Goal: Transaction & Acquisition: Book appointment/travel/reservation

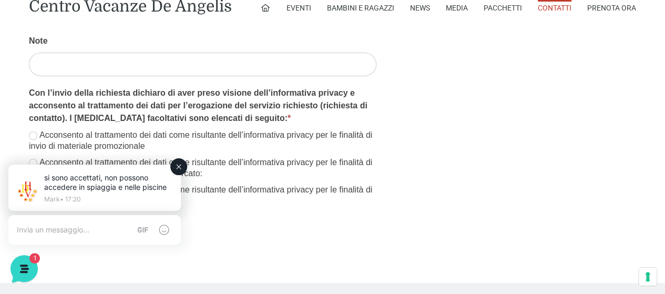
click at [98, 189] on p "si sono accettati, non possono accedere in spiaggia e nelle piscine" at bounding box center [108, 182] width 128 height 19
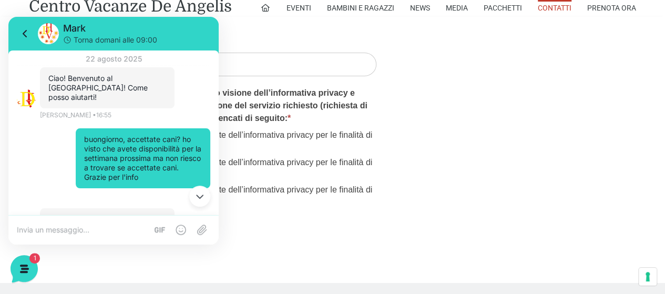
scroll to position [54, 0]
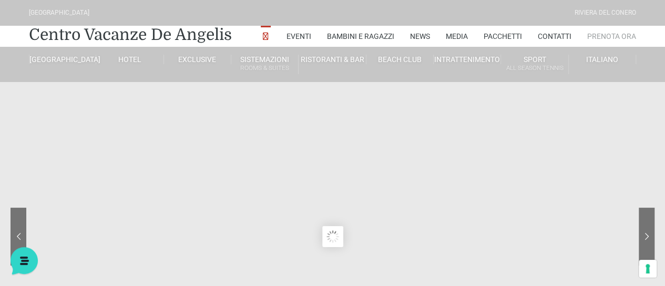
click at [614, 38] on link "Prenota Ora" at bounding box center [611, 36] width 49 height 21
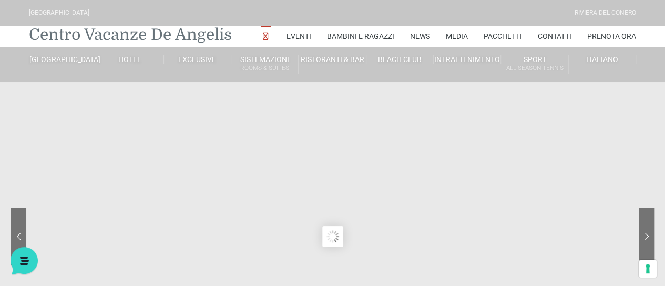
click at [181, 28] on link "Centro Vacanze De Angelis" at bounding box center [130, 34] width 203 height 21
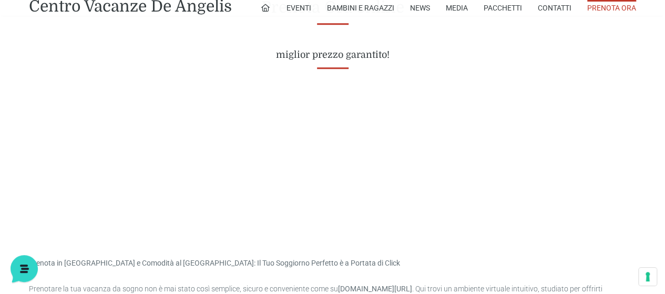
scroll to position [462, 0]
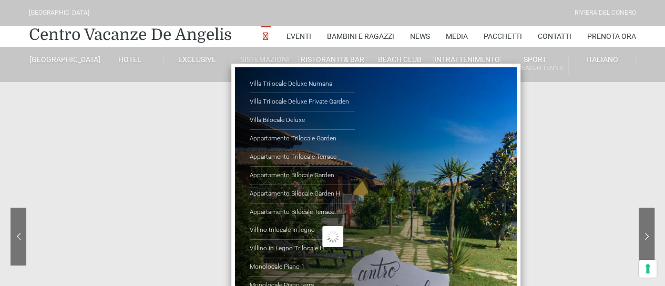
click at [254, 66] on ul "Villa Trilocale Deluxe Numana Villa Trilocale Deluxe Private Garden Villa Biloc…" at bounding box center [375, 188] width 289 height 249
click at [274, 56] on link "Sistemazioni Rooms & Suites" at bounding box center [264, 64] width 67 height 19
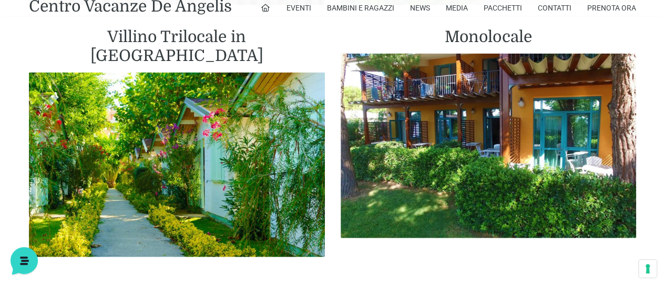
scroll to position [1429, 0]
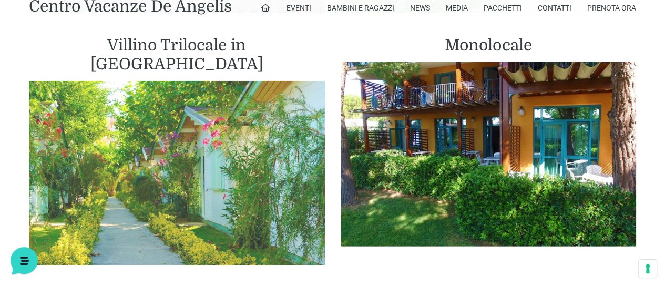
click at [218, 129] on img at bounding box center [177, 173] width 296 height 185
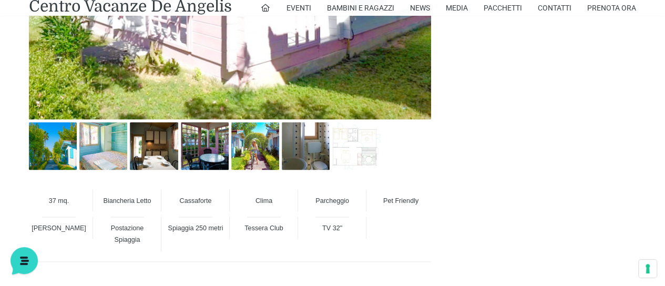
scroll to position [673, 0]
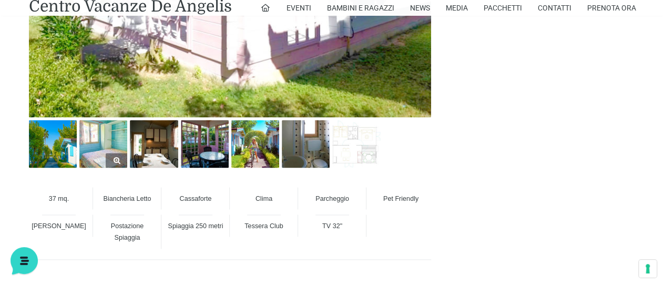
click at [105, 136] on img at bounding box center [103, 144] width 48 height 48
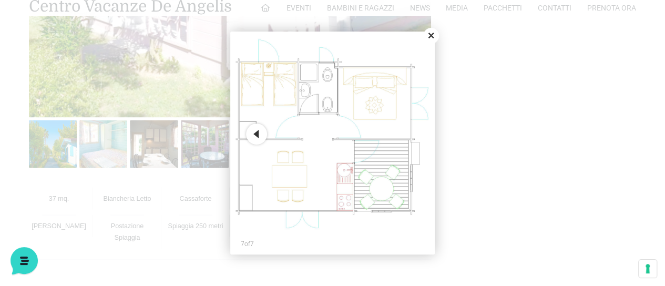
click at [431, 35] on button "Close" at bounding box center [431, 36] width 16 height 16
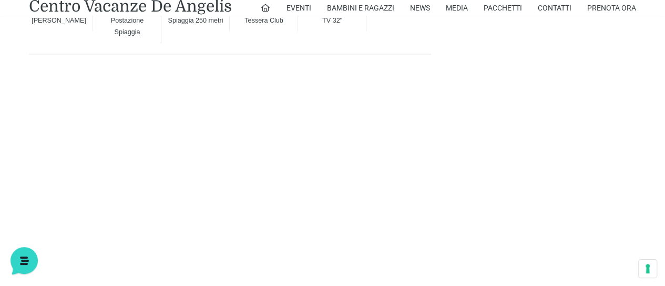
scroll to position [904, 0]
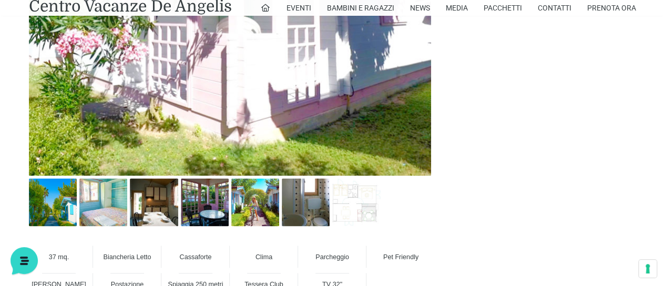
scroll to position [588, 0]
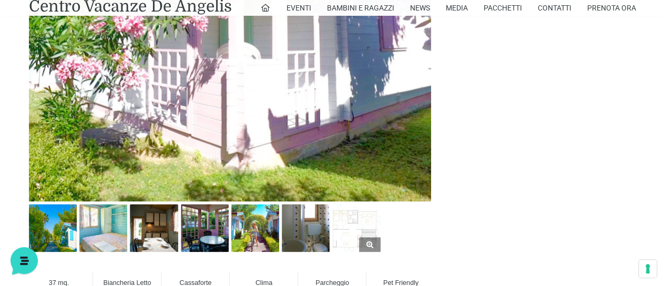
click at [360, 225] on img at bounding box center [356, 228] width 48 height 48
